Goal: Task Accomplishment & Management: Use online tool/utility

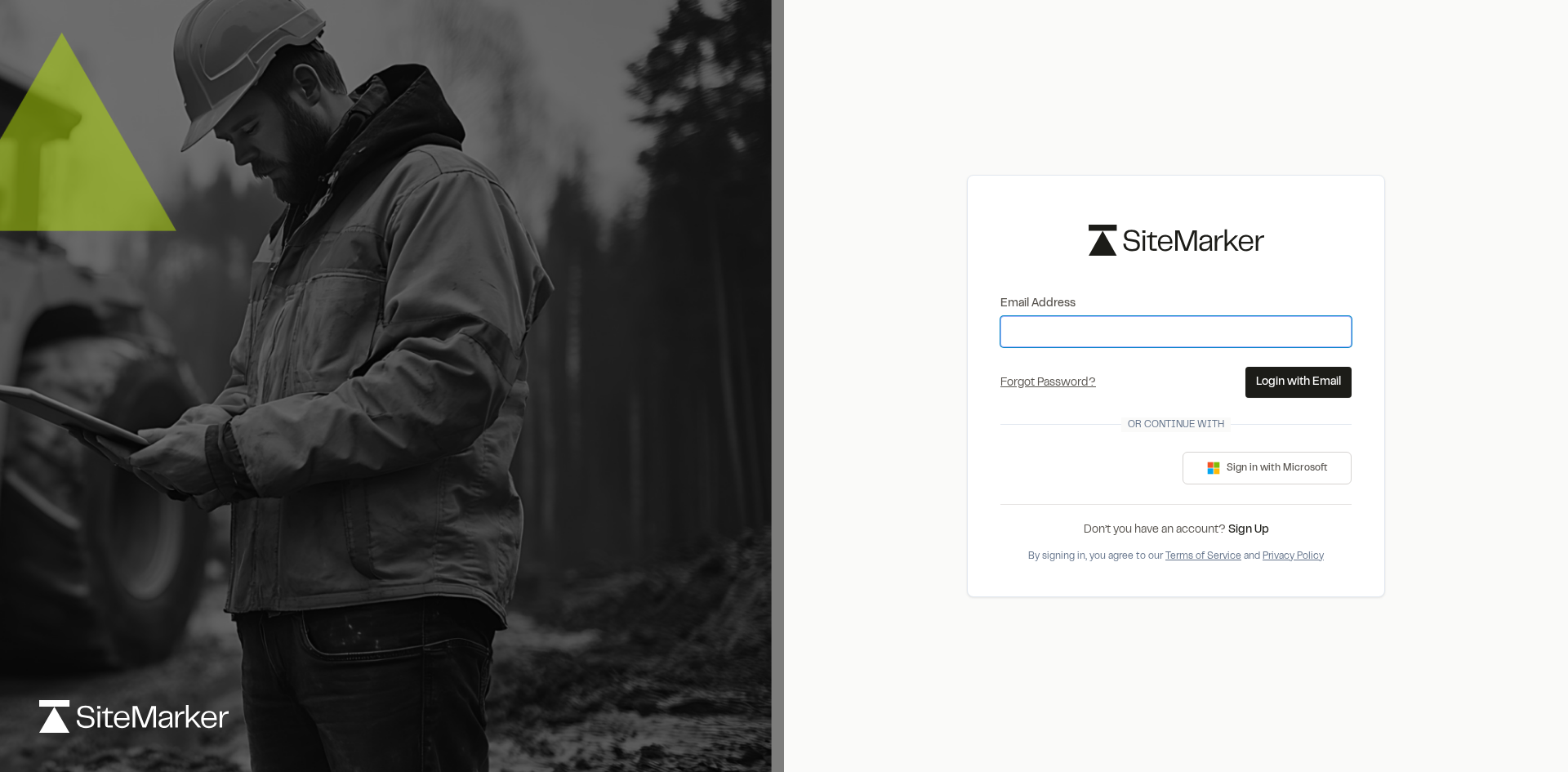
click at [1070, 331] on input "Email Address" at bounding box center [1175, 332] width 351 height 31
type input "**********"
click at [1298, 379] on button "Login with Email" at bounding box center [1298, 382] width 106 height 31
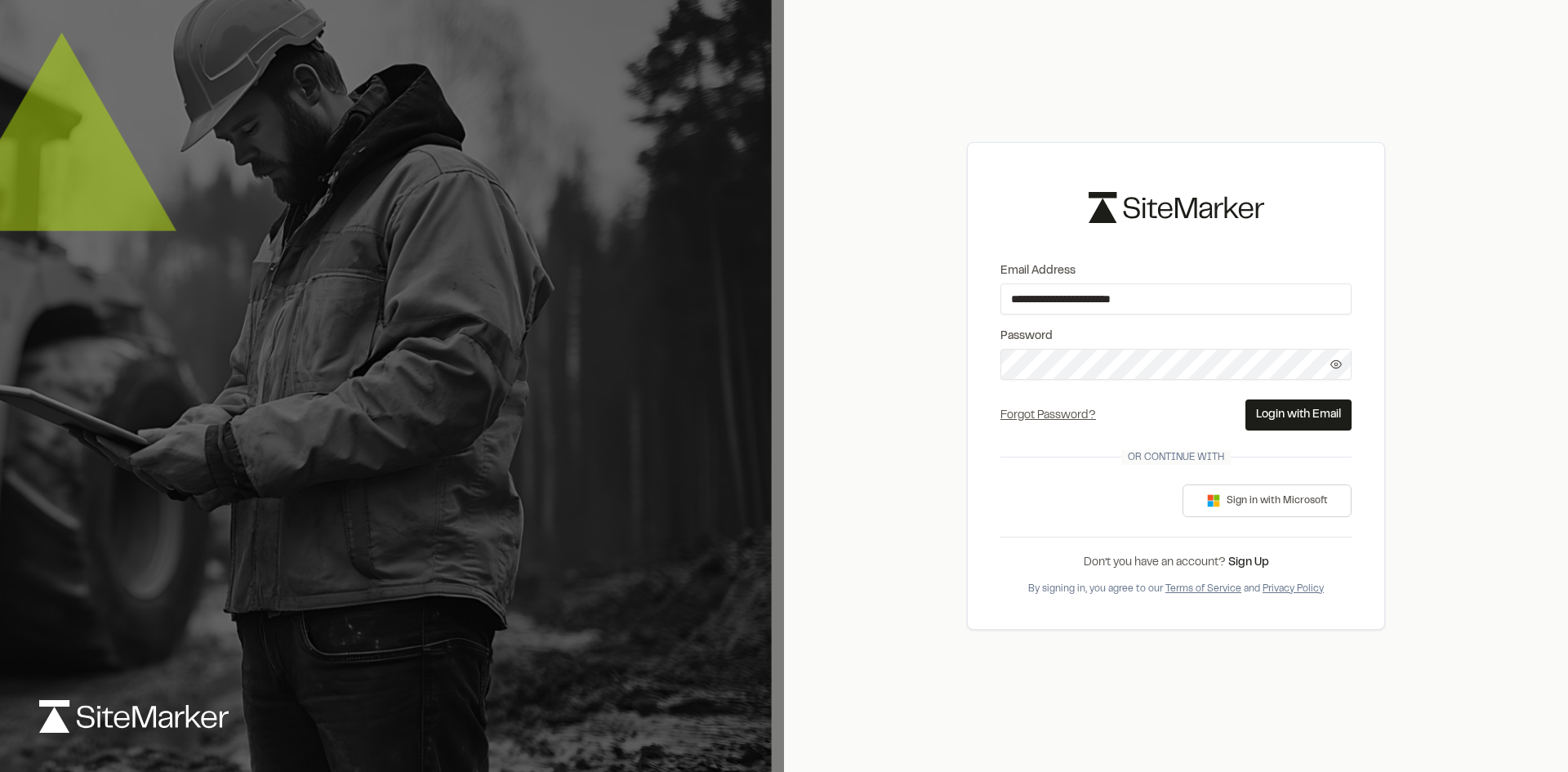
click at [1308, 403] on button "Login with Email" at bounding box center [1298, 414] width 106 height 31
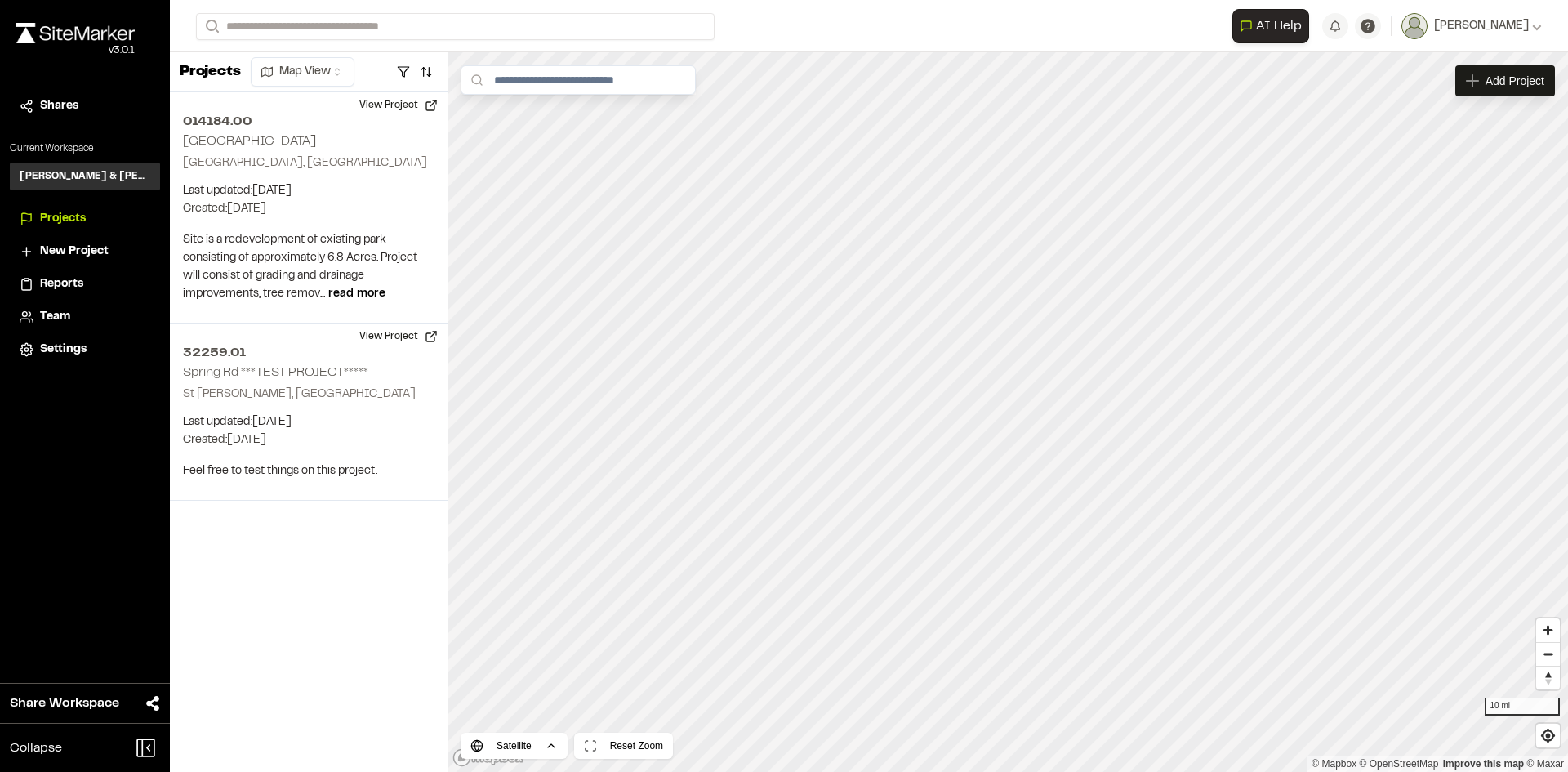
click at [42, 280] on span "Reports" at bounding box center [62, 284] width 43 height 18
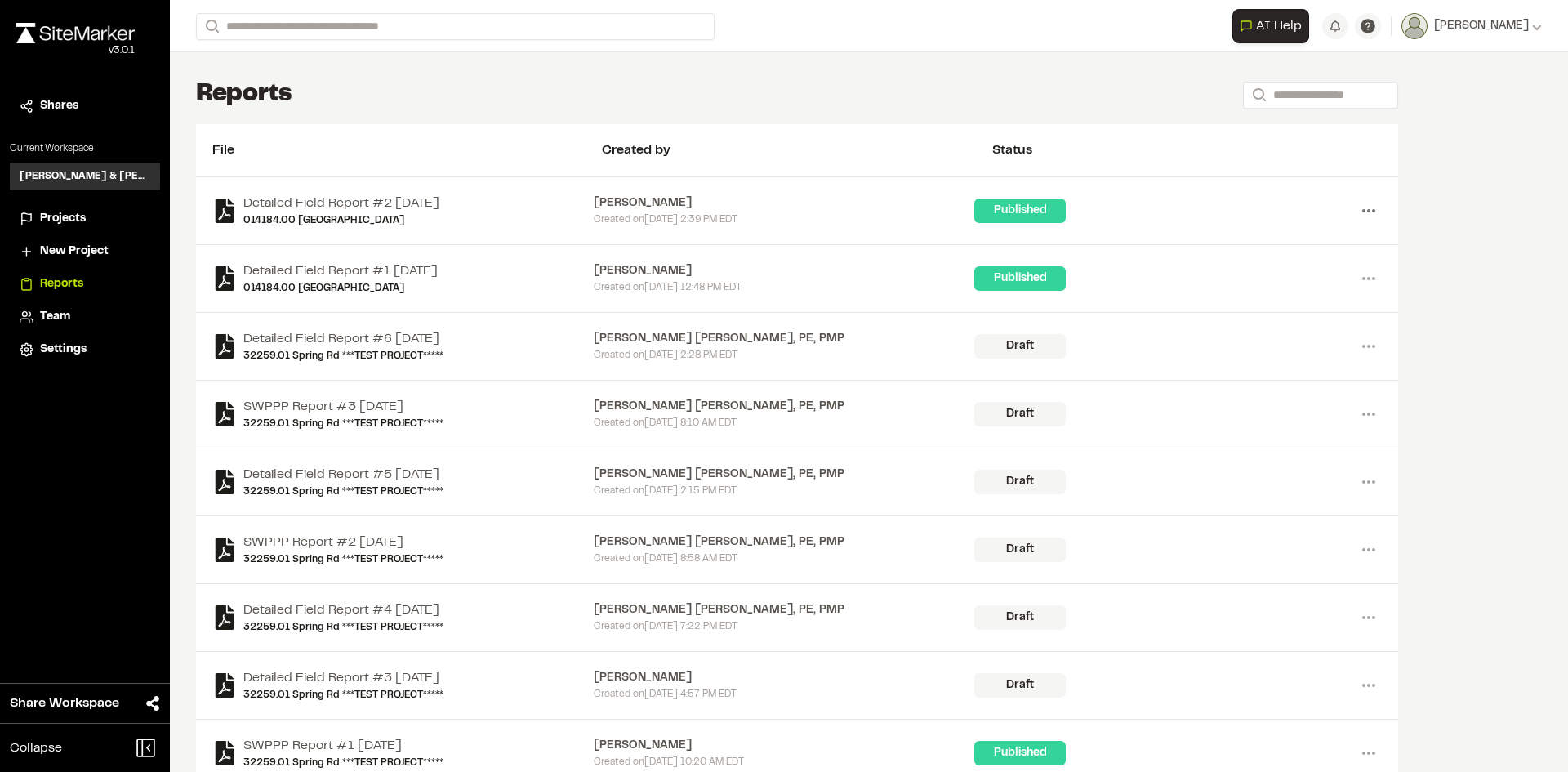
click at [1374, 209] on icon at bounding box center [1369, 210] width 26 height 26
click at [1476, 218] on div "**********" at bounding box center [869, 386] width 1398 height 772
click at [82, 219] on span "Projects" at bounding box center [63, 219] width 46 height 18
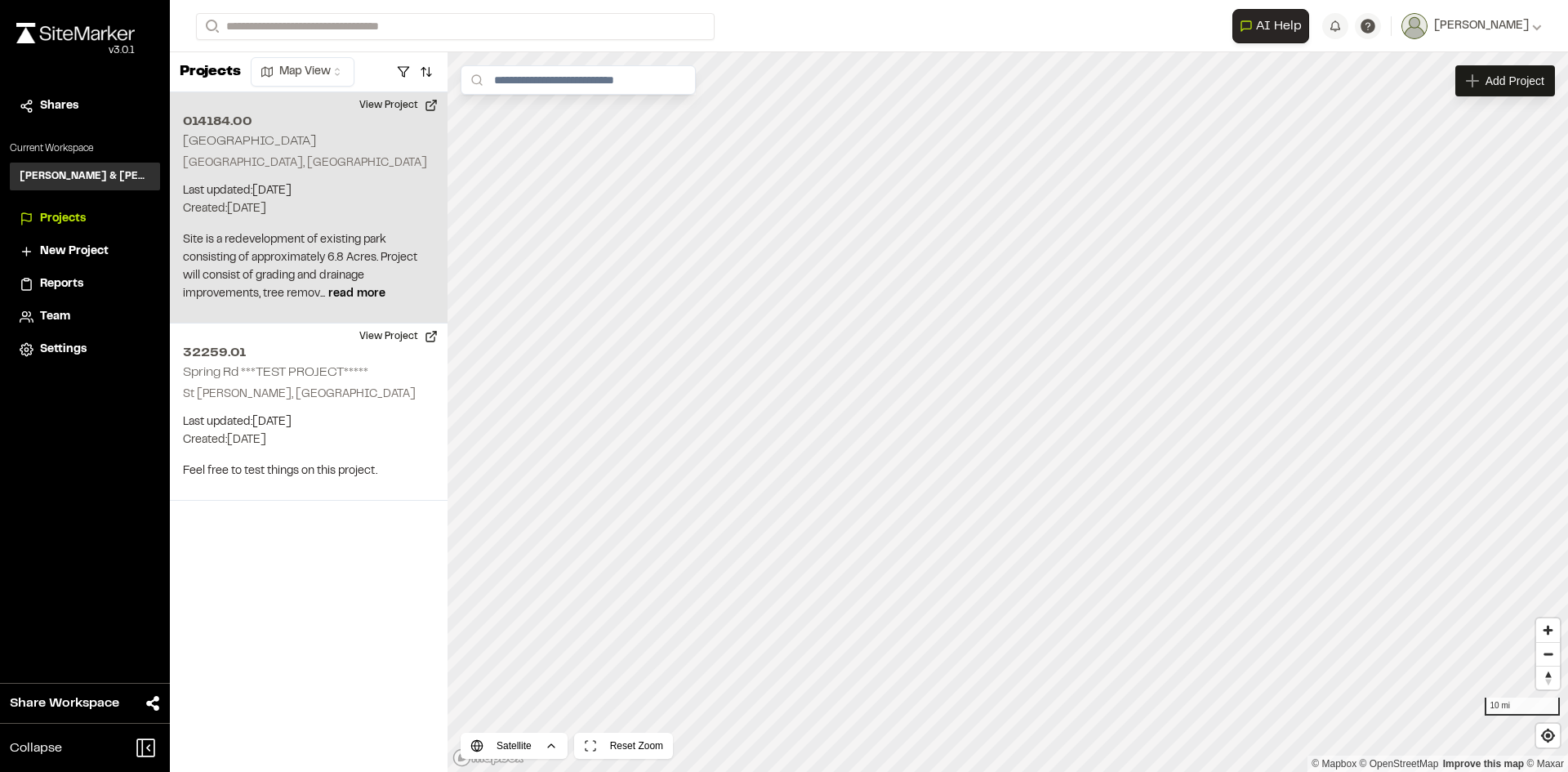
click at [244, 228] on div "014184.00 [GEOGRAPHIC_DATA] [GEOGRAPHIC_DATA], [GEOGRAPHIC_DATA] Last updated: …" at bounding box center [308, 208] width 278 height 231
click at [399, 103] on button "View Project" at bounding box center [398, 105] width 98 height 26
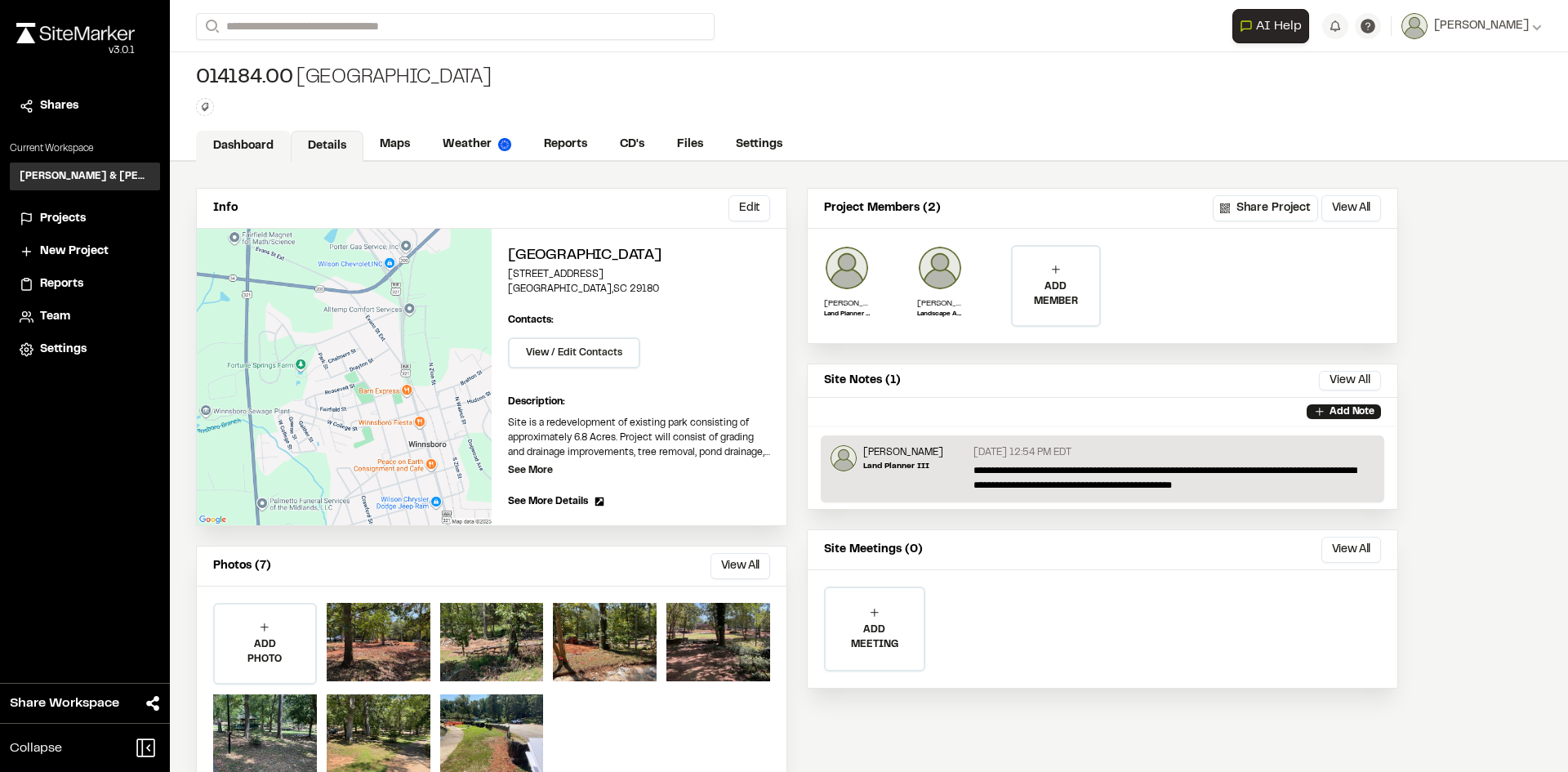
click at [232, 138] on link "Dashboard" at bounding box center [243, 146] width 94 height 31
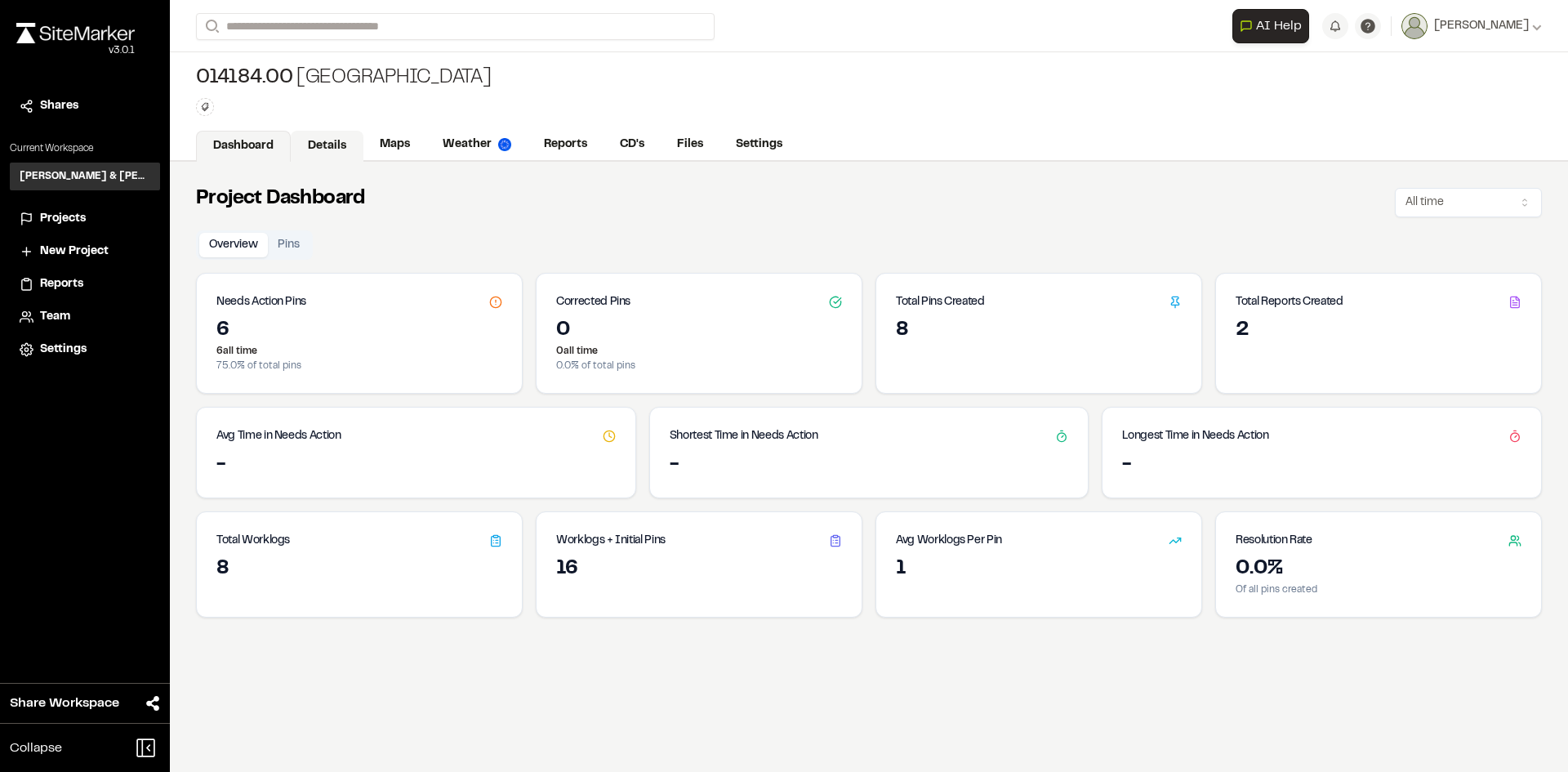
click at [323, 146] on link "Details" at bounding box center [327, 146] width 73 height 31
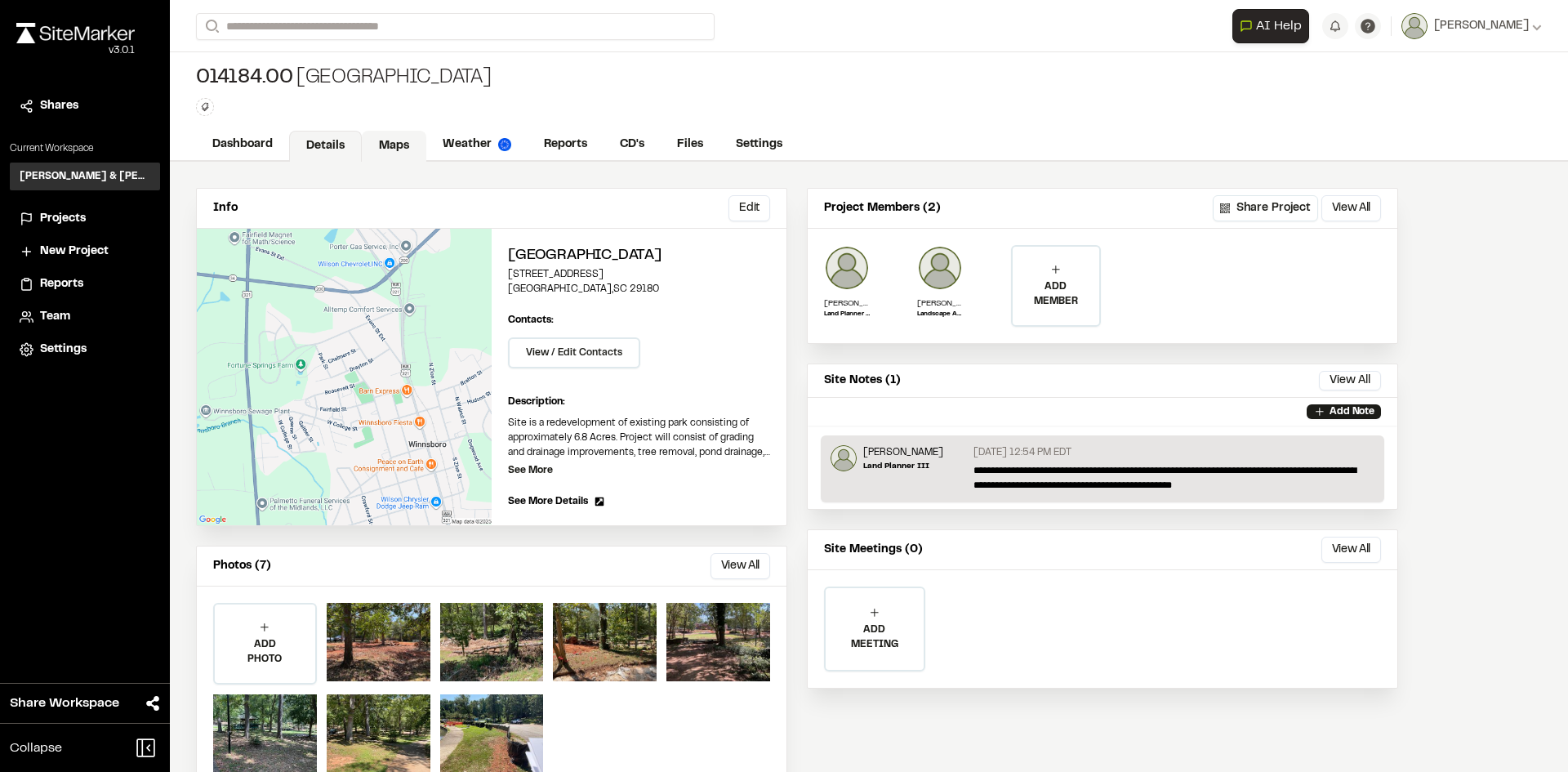
click at [388, 143] on link "Maps" at bounding box center [394, 146] width 65 height 31
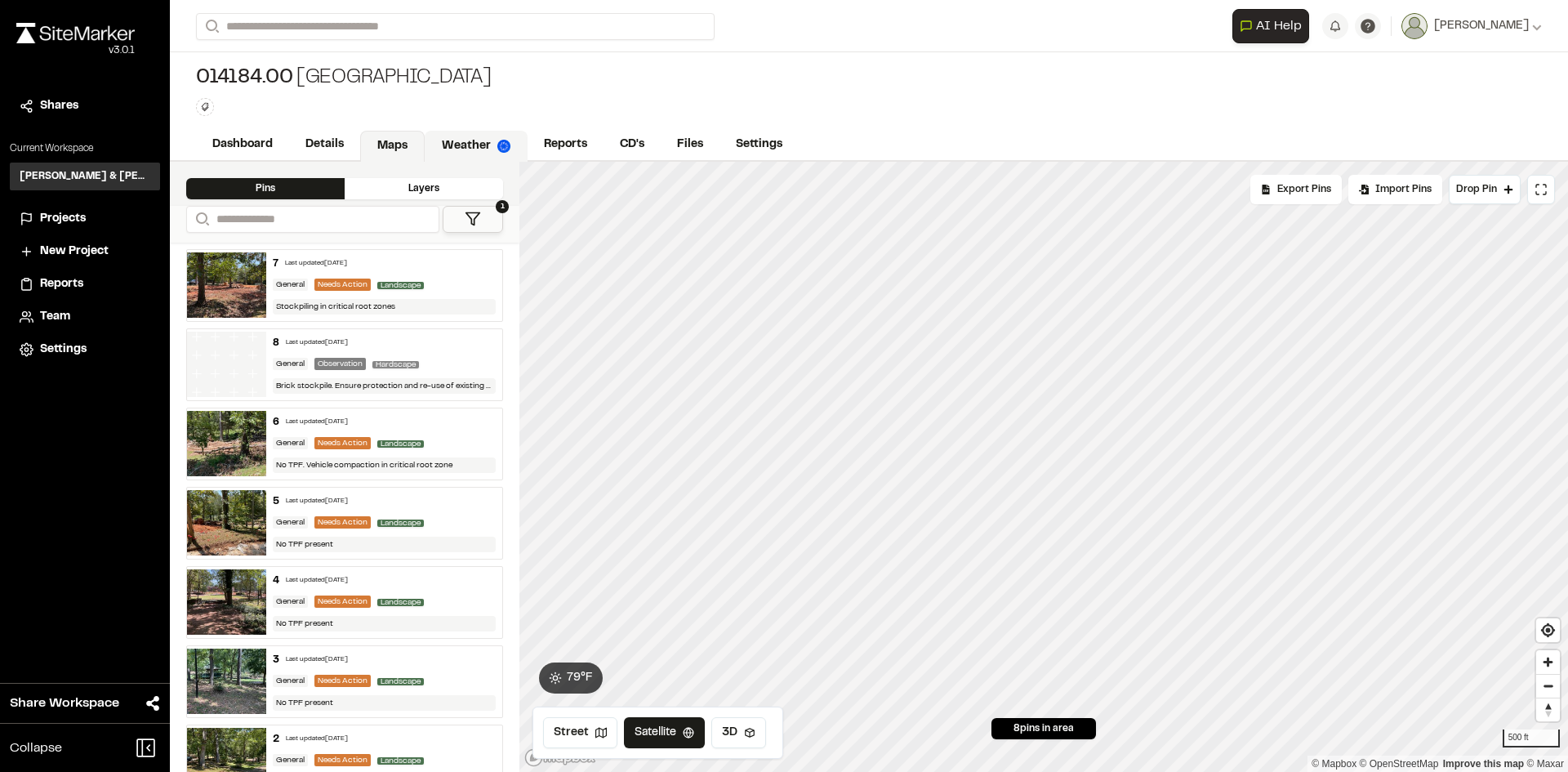
click at [465, 140] on link "Weather" at bounding box center [476, 146] width 103 height 31
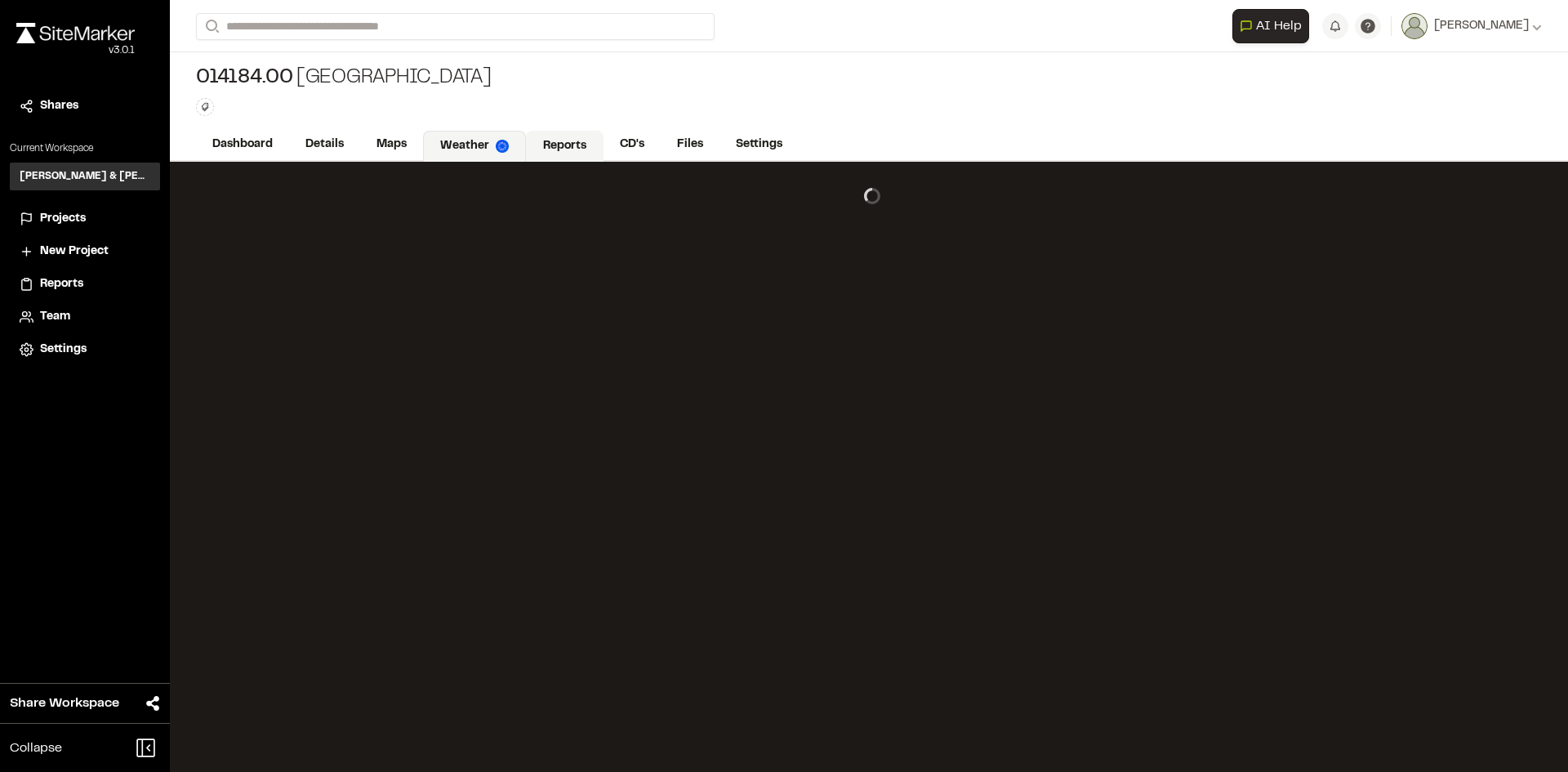
click at [563, 138] on link "Reports" at bounding box center [564, 146] width 77 height 31
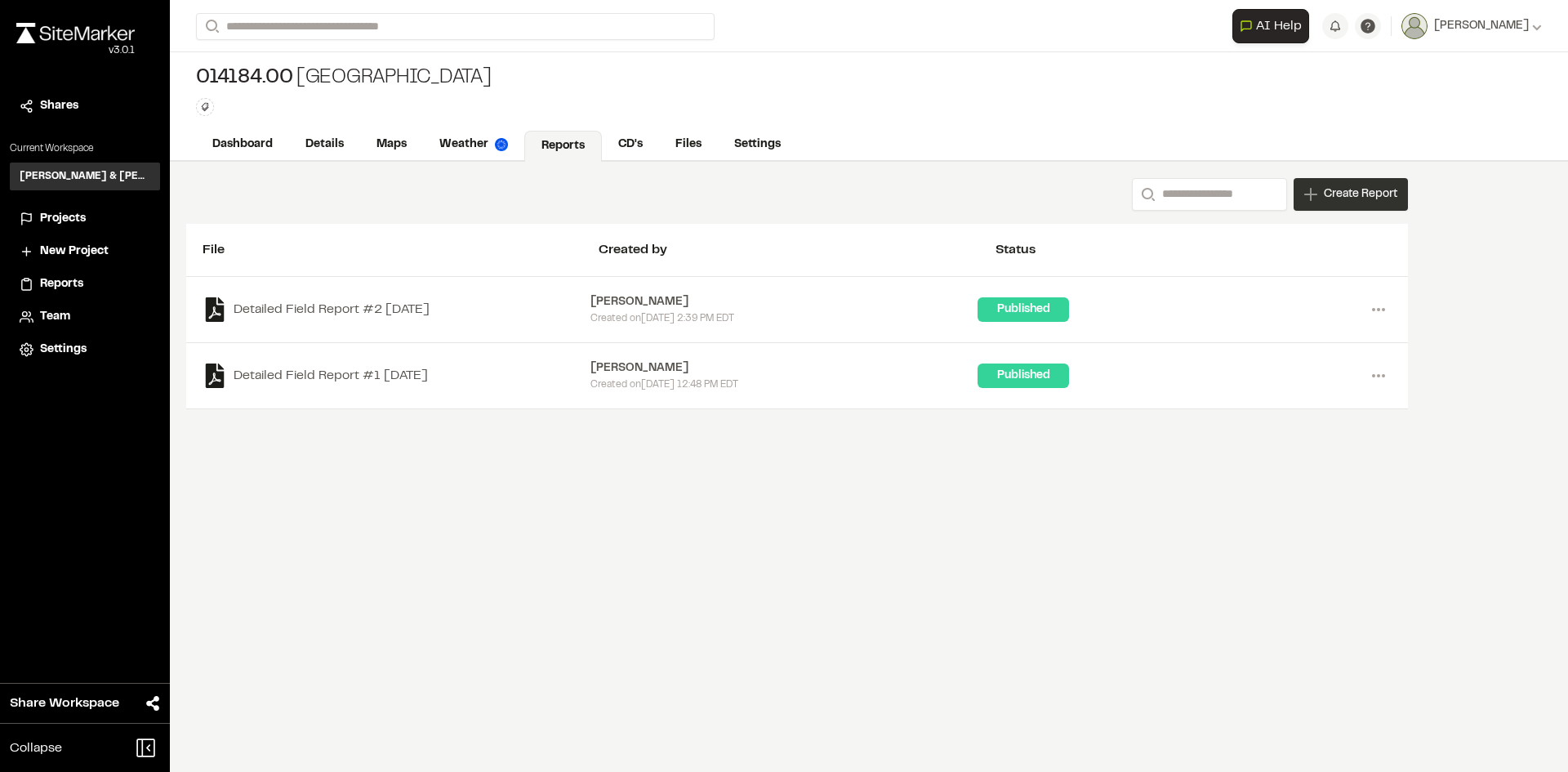
click at [1343, 195] on span "Create Report" at bounding box center [1360, 194] width 74 height 18
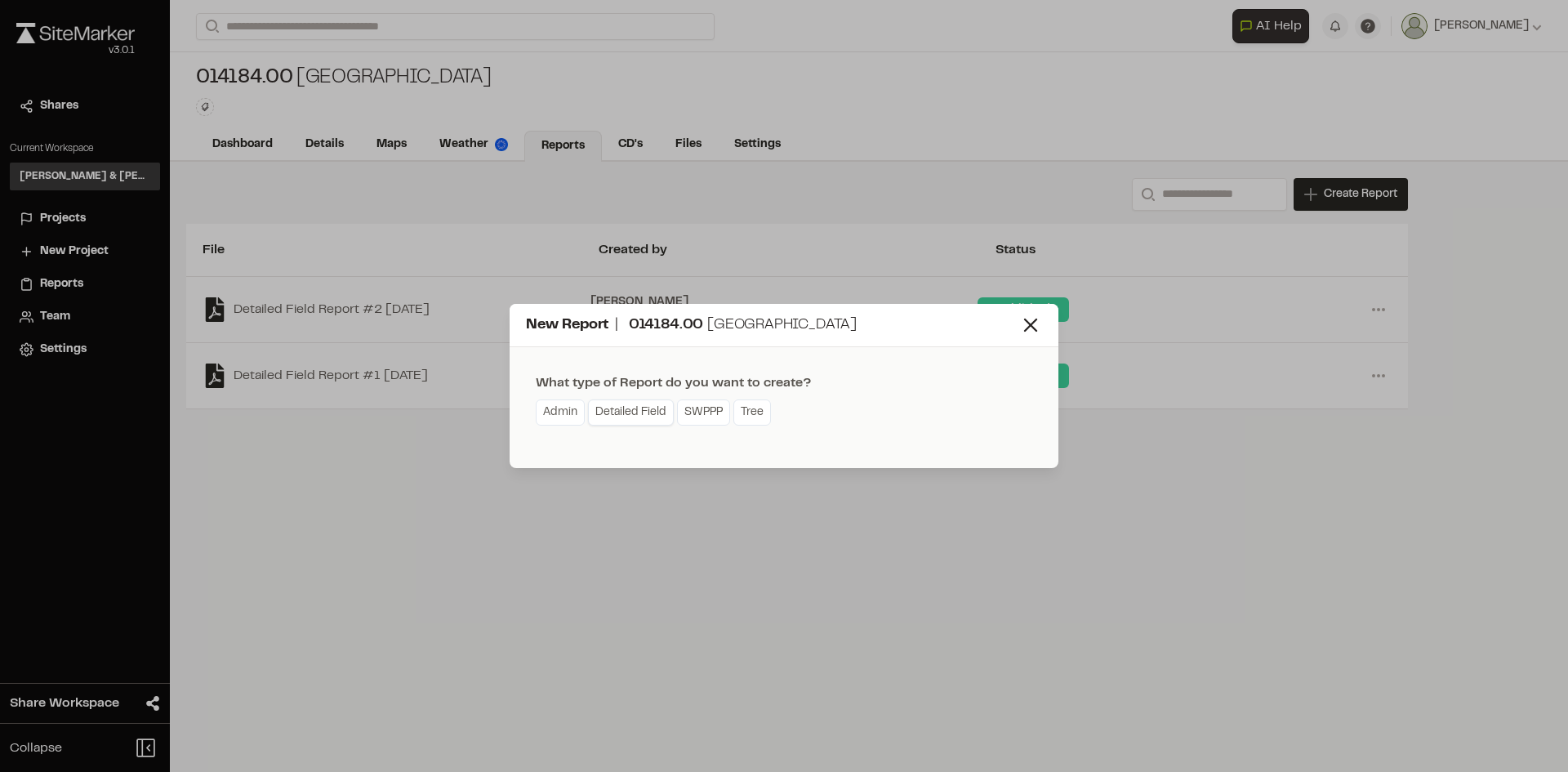
click at [632, 415] on link "Detailed Field" at bounding box center [630, 412] width 85 height 26
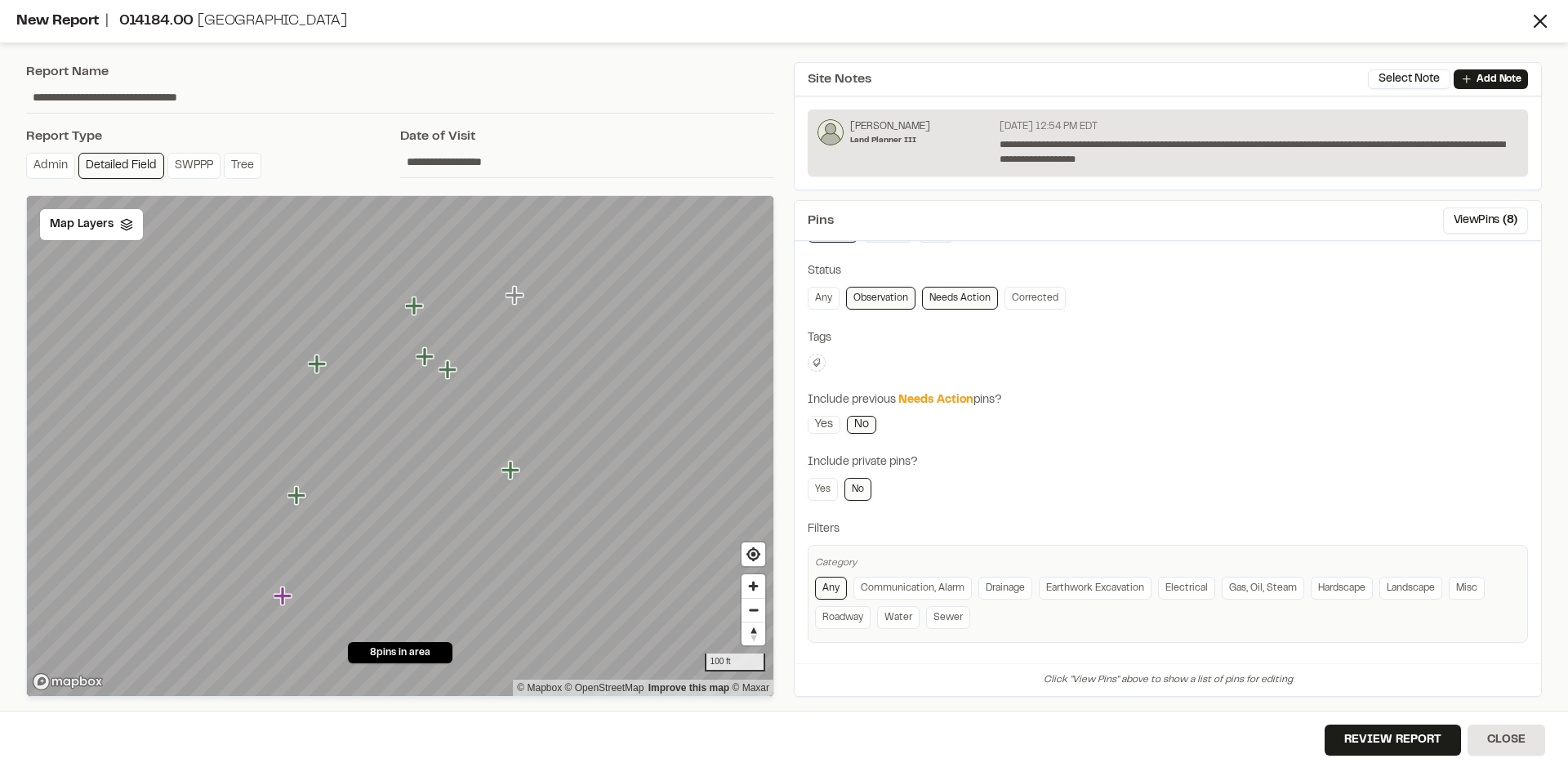
scroll to position [111, 0]
click at [1378, 739] on button "Review Report" at bounding box center [1393, 740] width 137 height 31
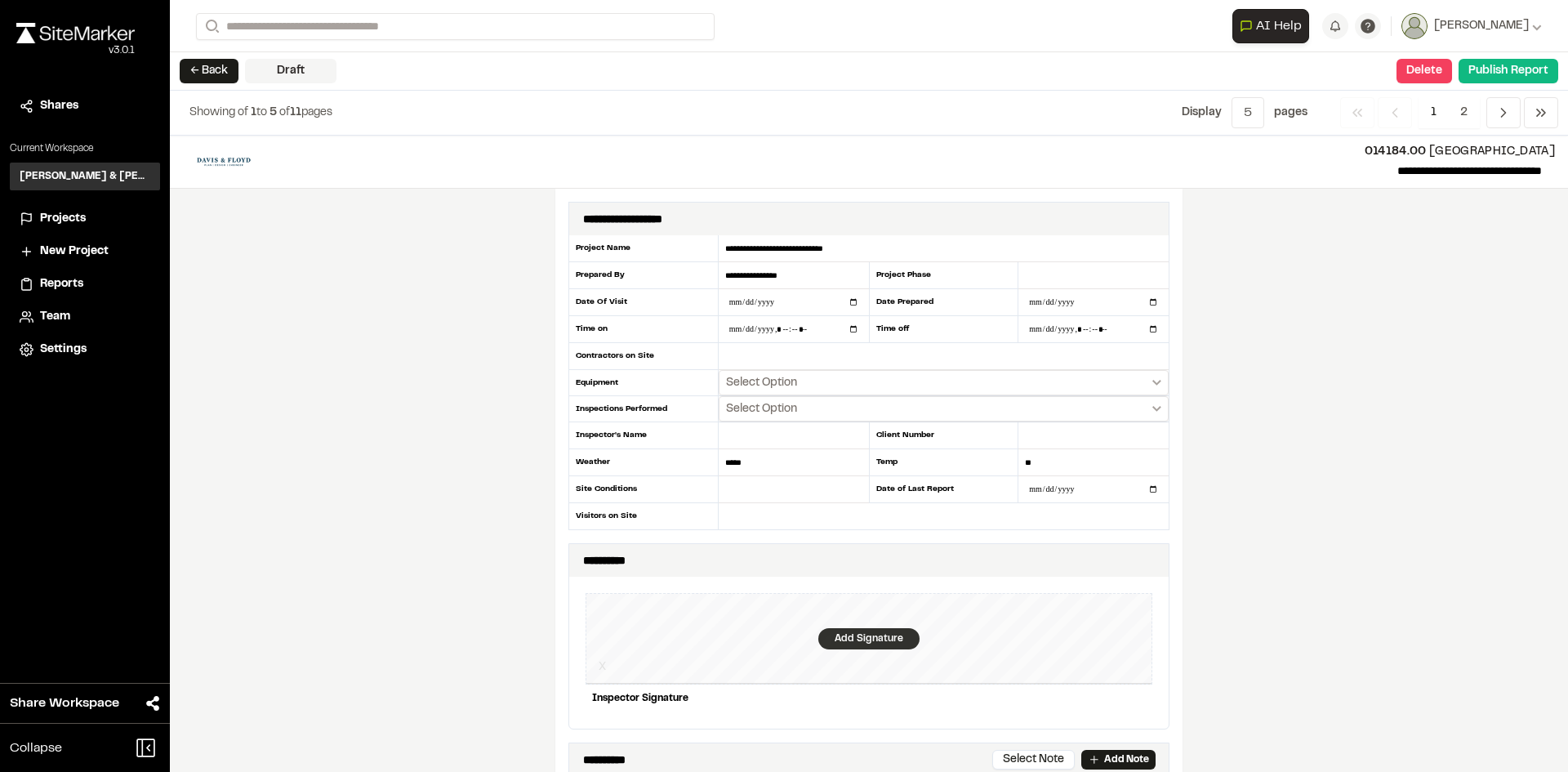
click at [853, 634] on div "Add Signature" at bounding box center [869, 639] width 102 height 22
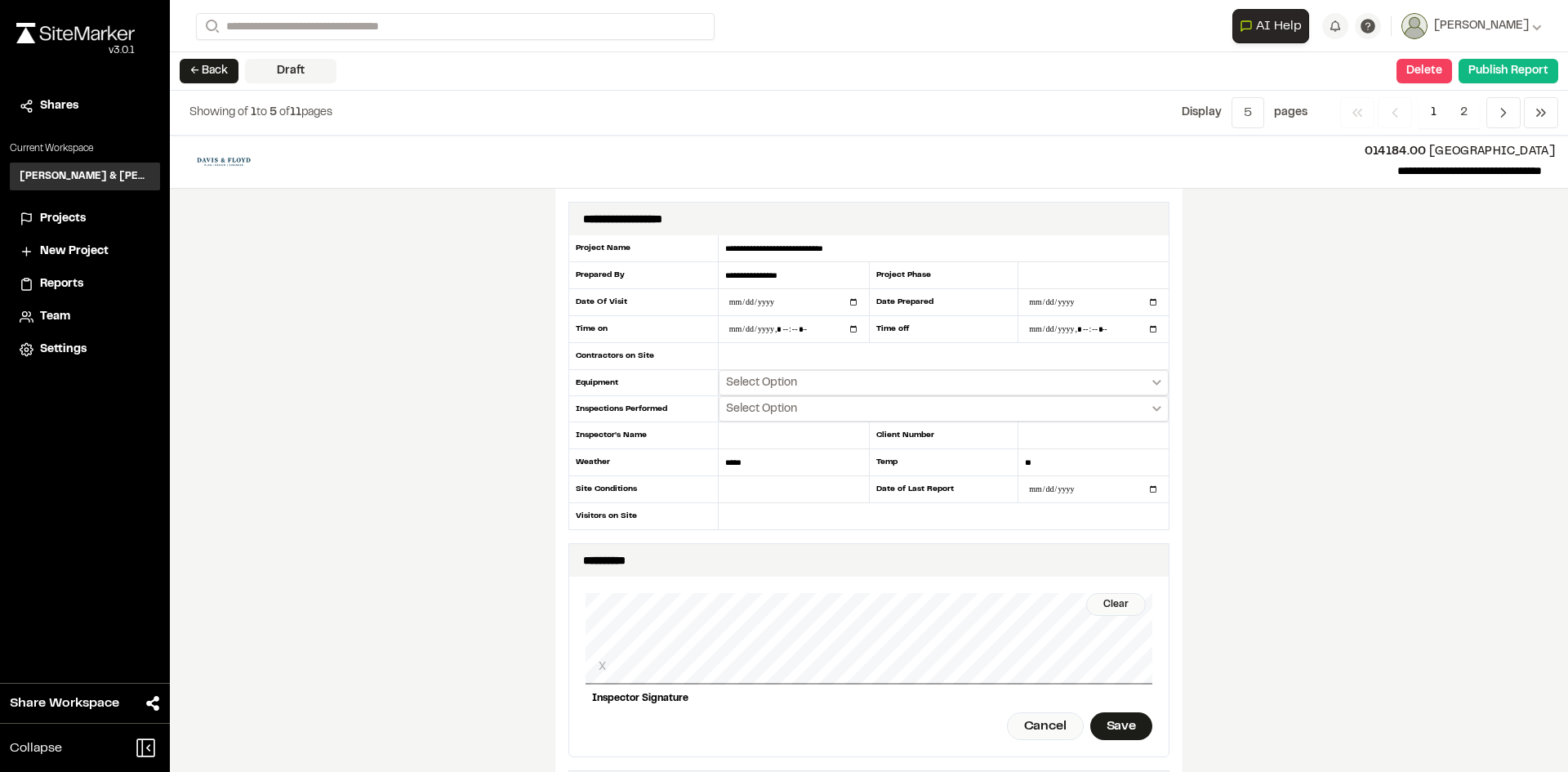
click at [777, 697] on div "Clear X Inspector Signature Cancel Save" at bounding box center [869, 667] width 567 height 180
click at [1105, 604] on div "Clear" at bounding box center [1116, 604] width 59 height 22
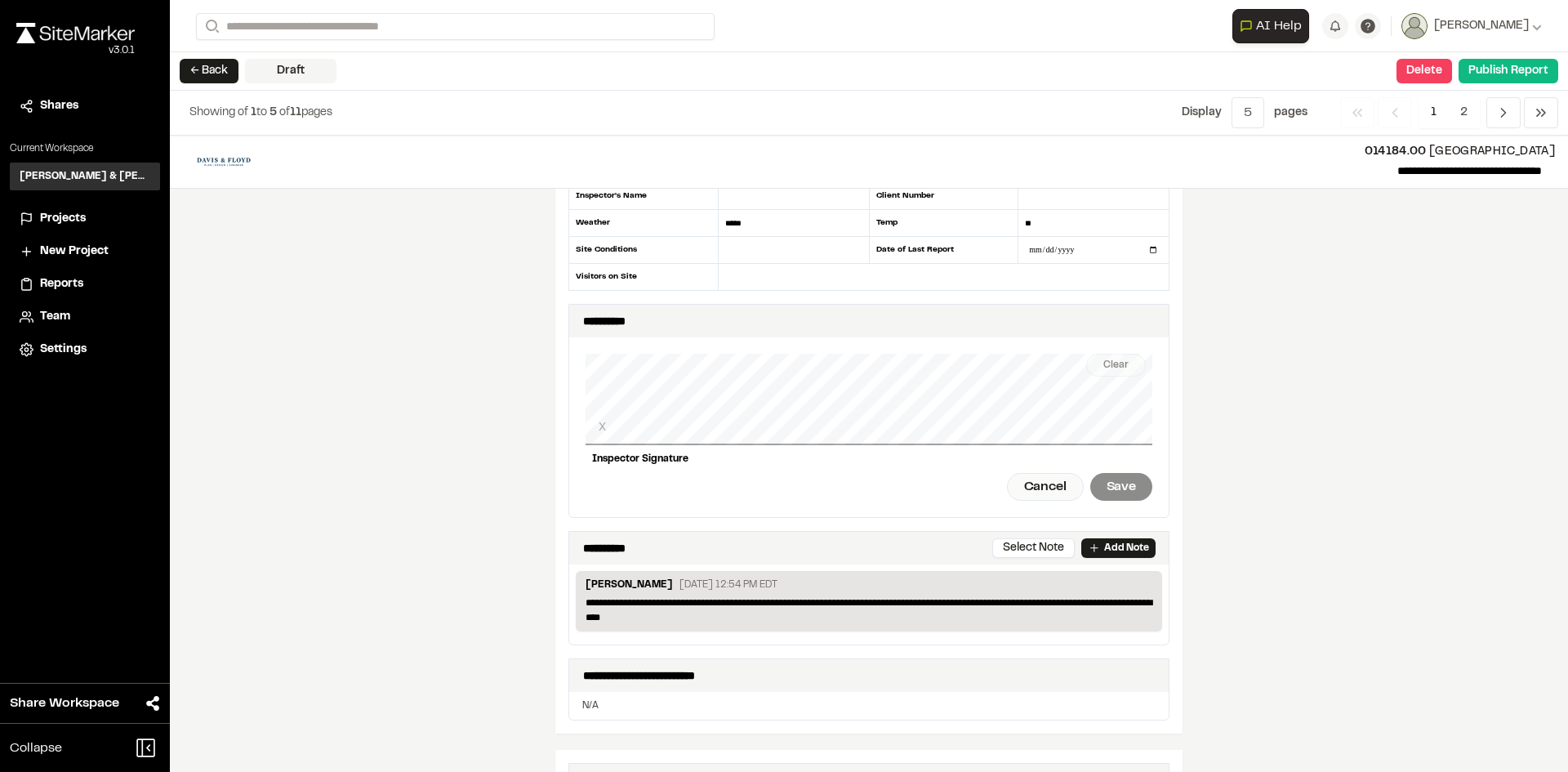
scroll to position [245, 0]
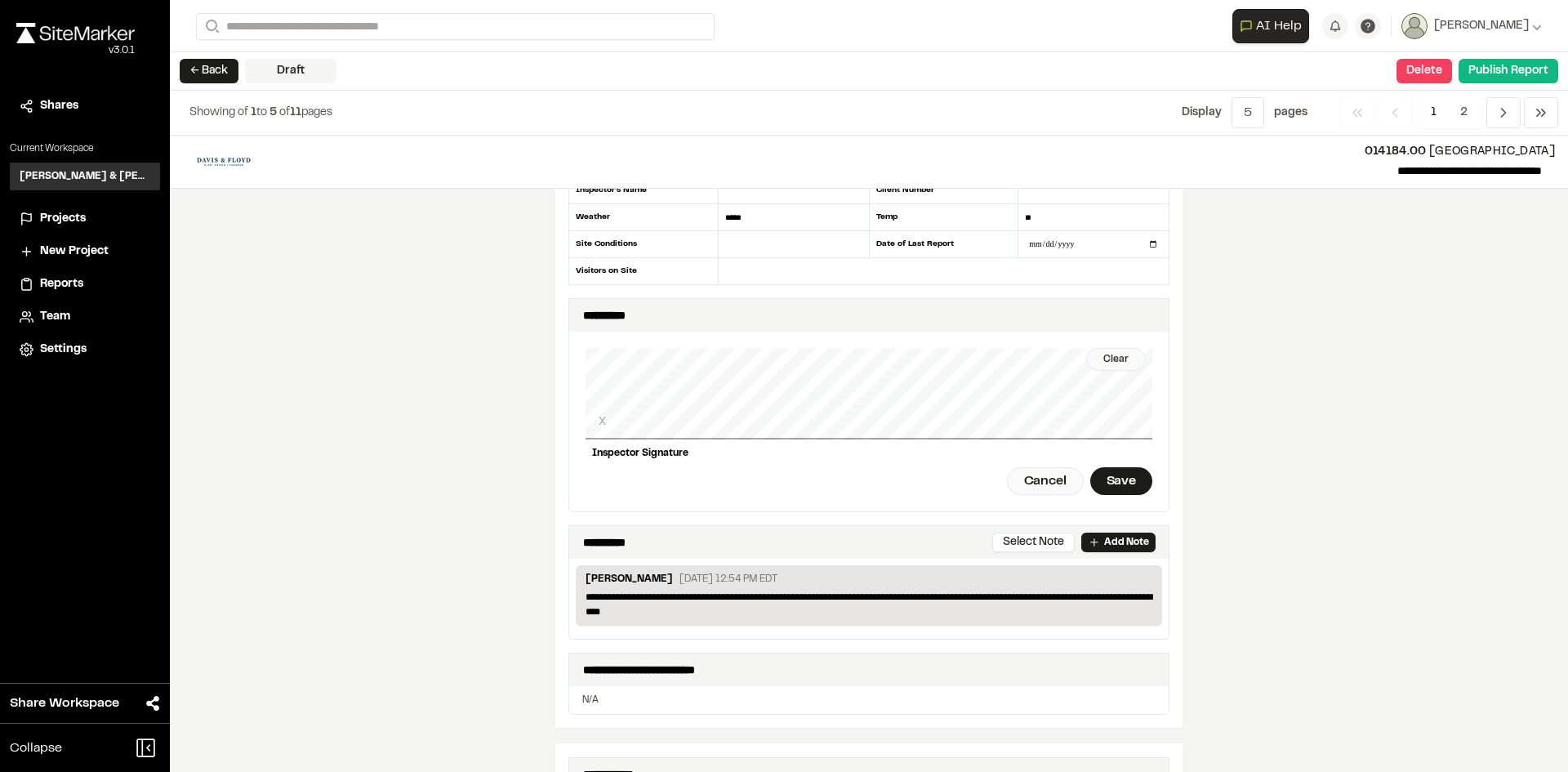
click at [1117, 356] on div "Clear" at bounding box center [1116, 359] width 59 height 22
click at [774, 442] on div "Clear X Inspector Signature Cancel Save" at bounding box center [869, 421] width 567 height 180
click at [1095, 359] on div "Clear" at bounding box center [1116, 359] width 59 height 22
click at [836, 441] on div "Clear X Inspector Signature Cancel Save" at bounding box center [869, 421] width 567 height 180
click at [1096, 358] on div "Clear" at bounding box center [1116, 359] width 59 height 22
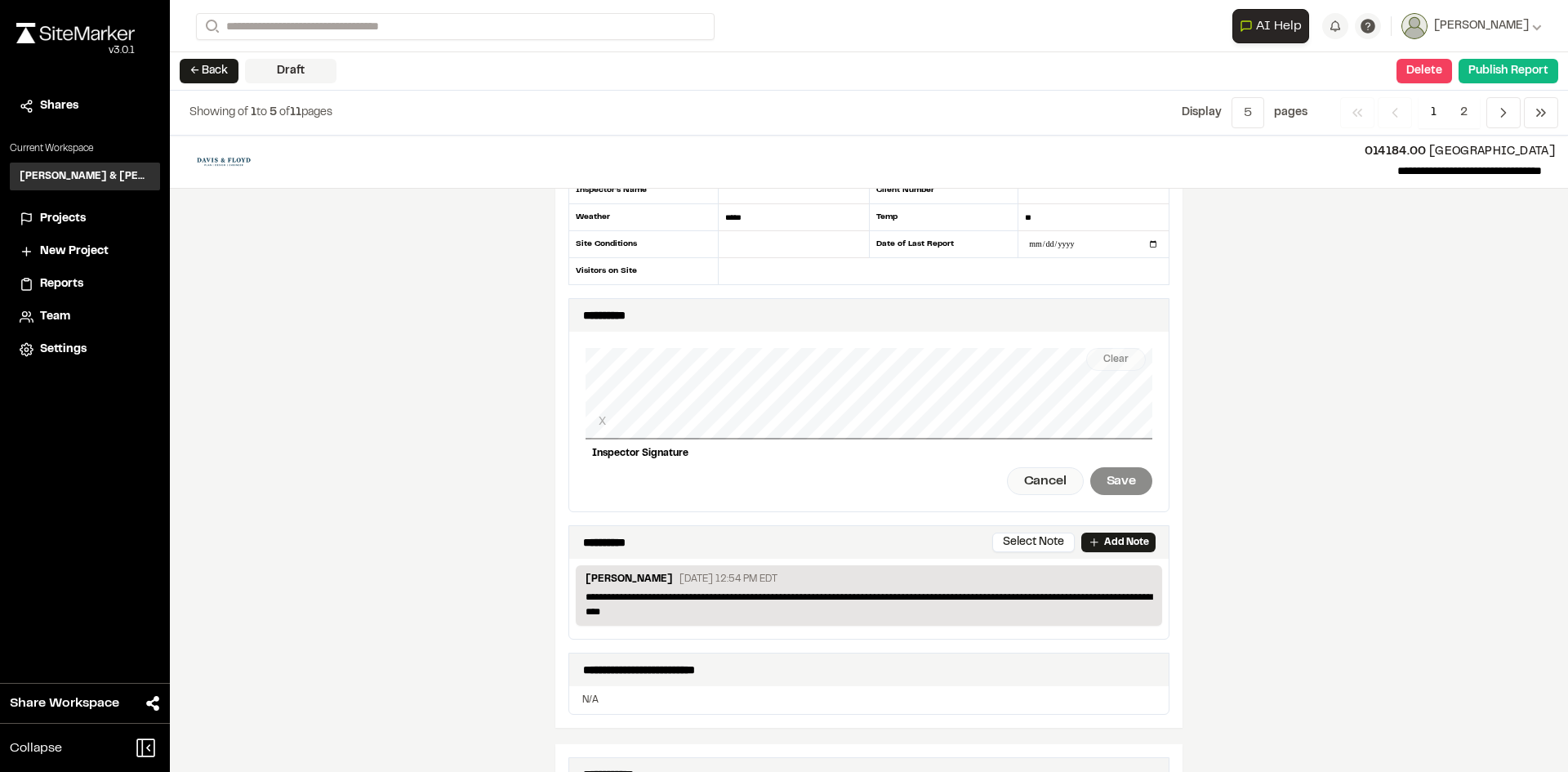
click at [1021, 474] on div "Cancel" at bounding box center [1044, 481] width 76 height 28
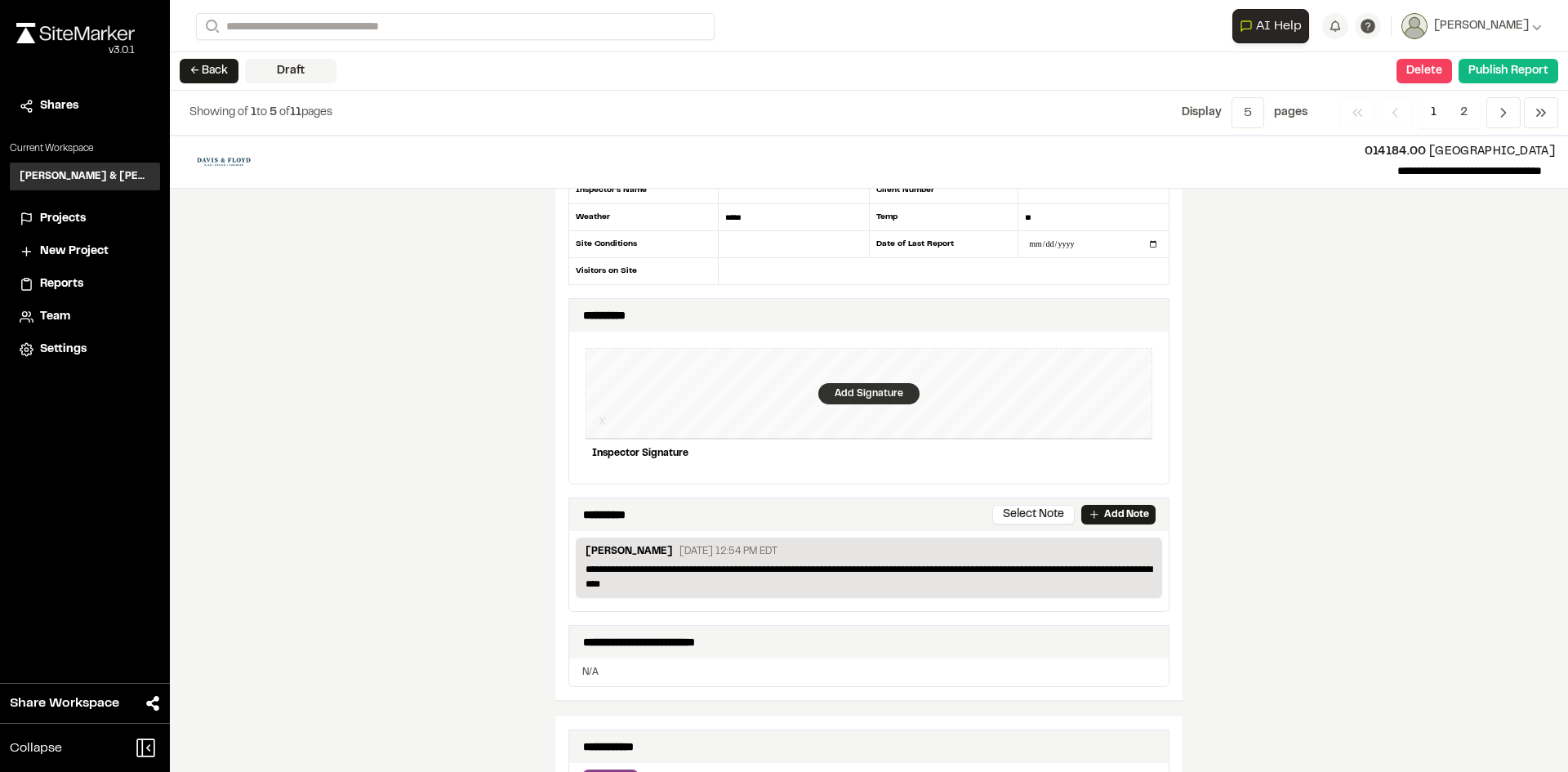
click at [868, 389] on div "Add Signature" at bounding box center [869, 394] width 102 height 22
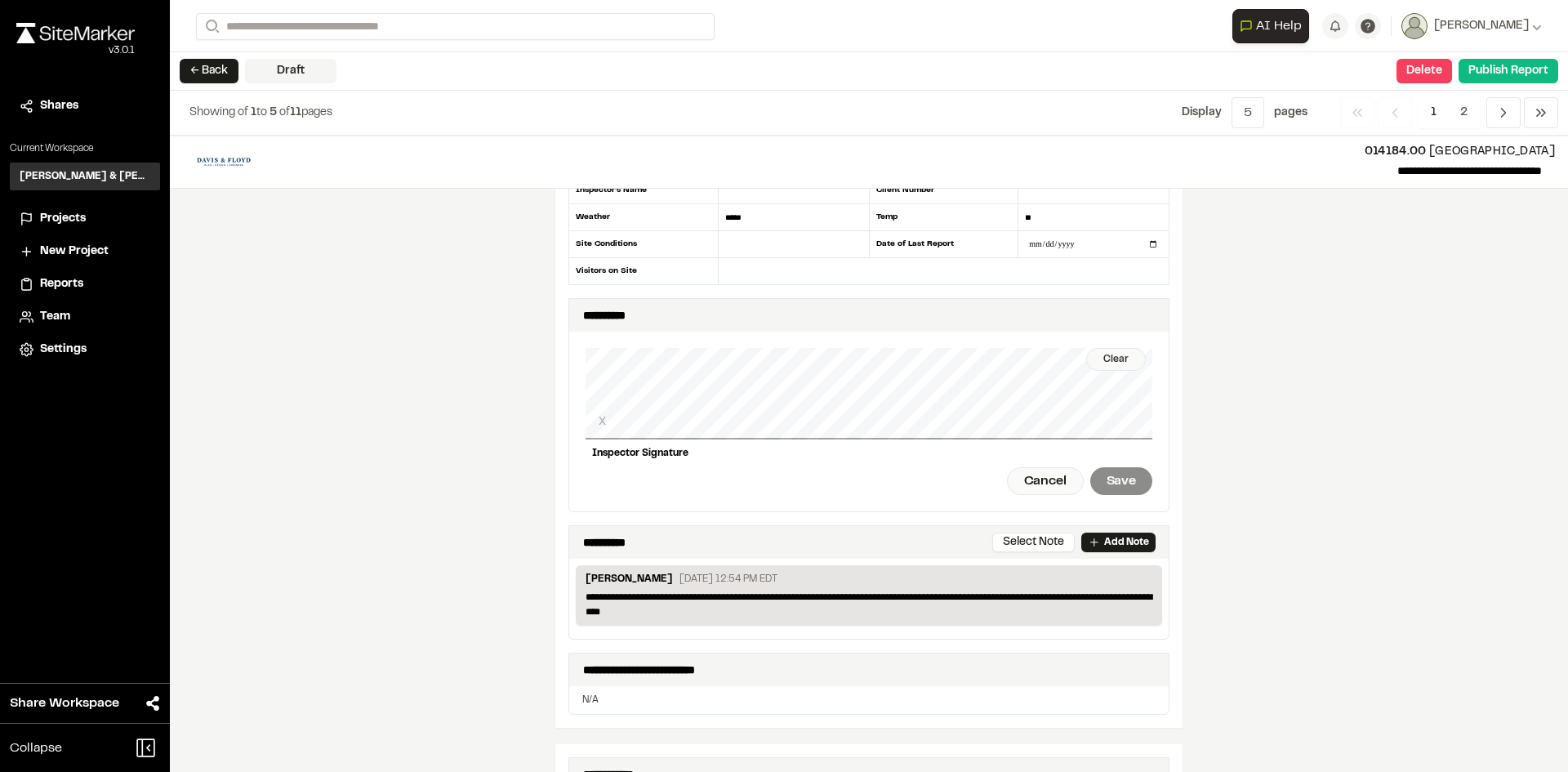
click at [1116, 357] on div "Clear" at bounding box center [1116, 359] width 59 height 22
click at [1043, 481] on div "Cancel" at bounding box center [1044, 481] width 76 height 28
